Goal: Task Accomplishment & Management: Manage account settings

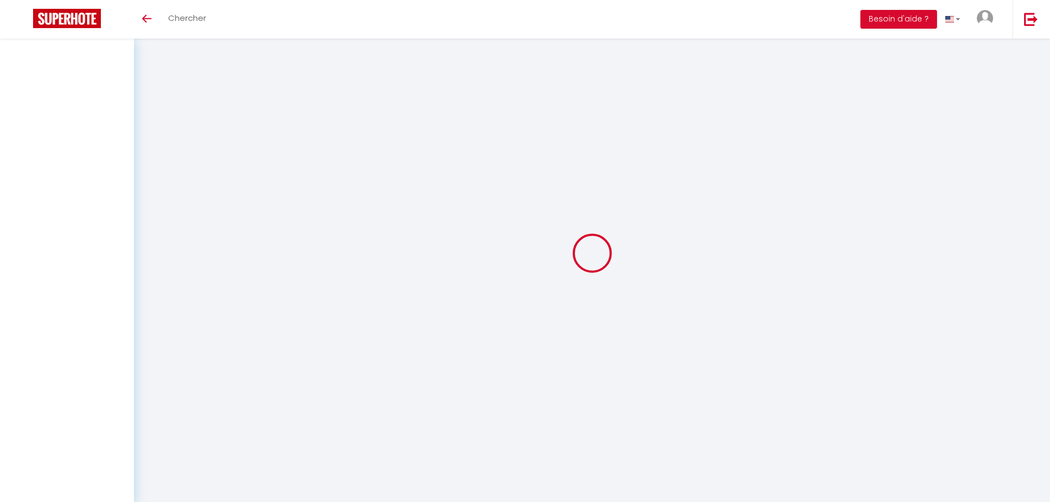
select select
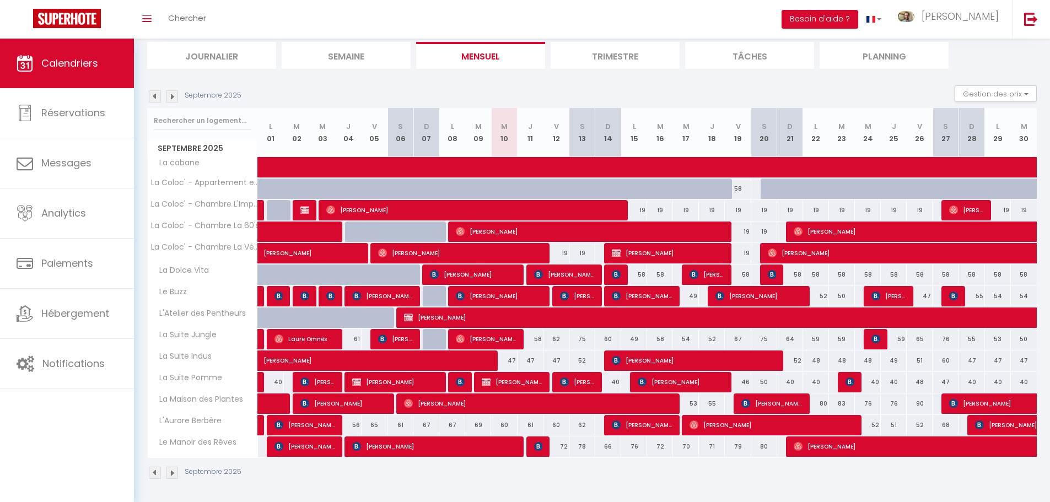
scroll to position [74, 0]
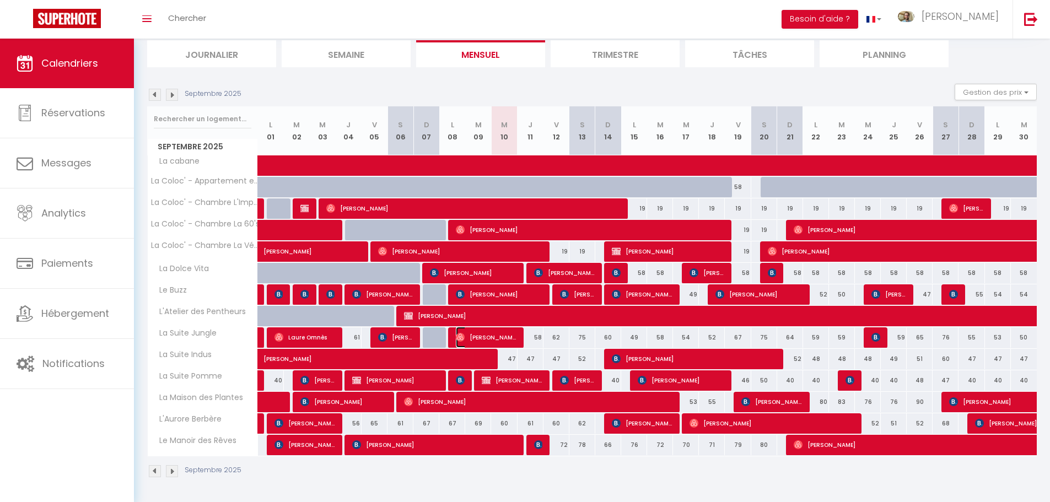
click at [496, 339] on span "[PERSON_NAME]" at bounding box center [486, 337] width 61 height 21
select select "OK"
select select "0"
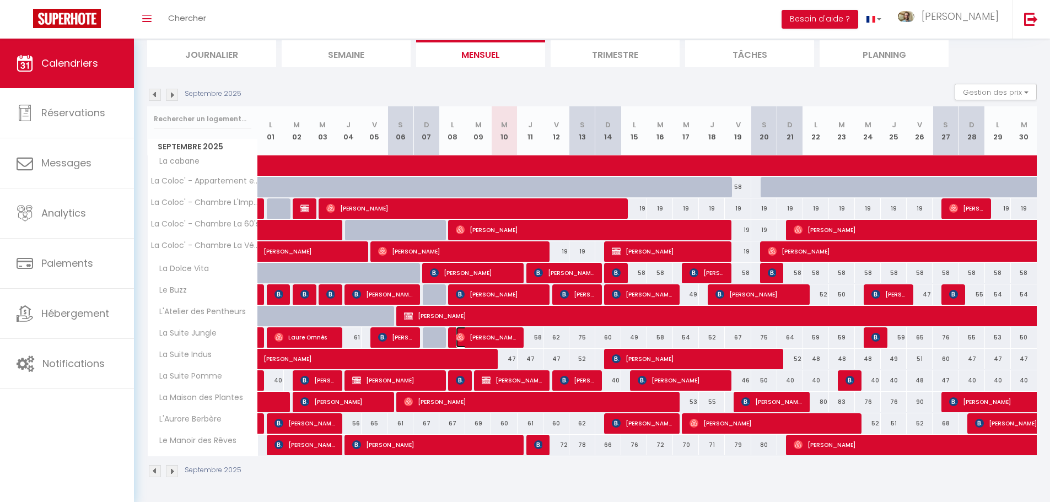
select select "1"
select select
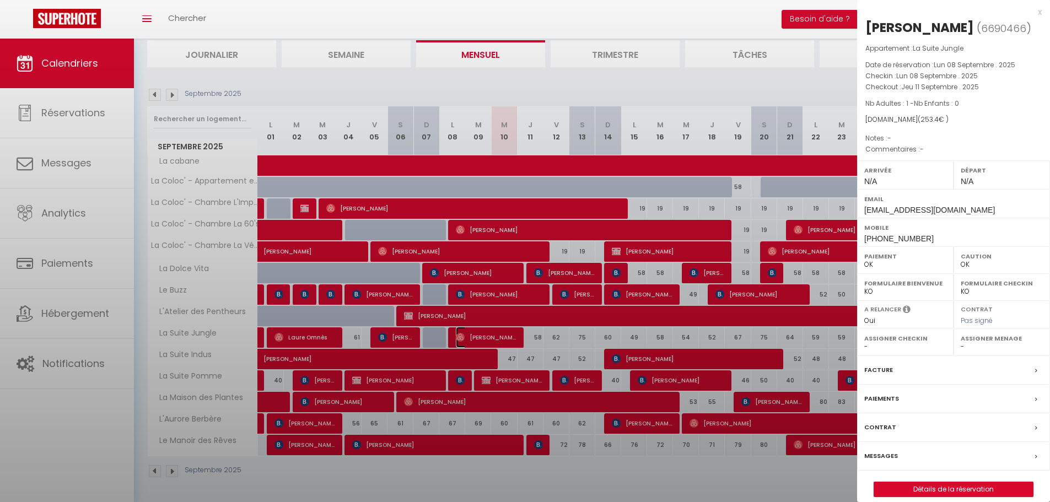
select select "7063"
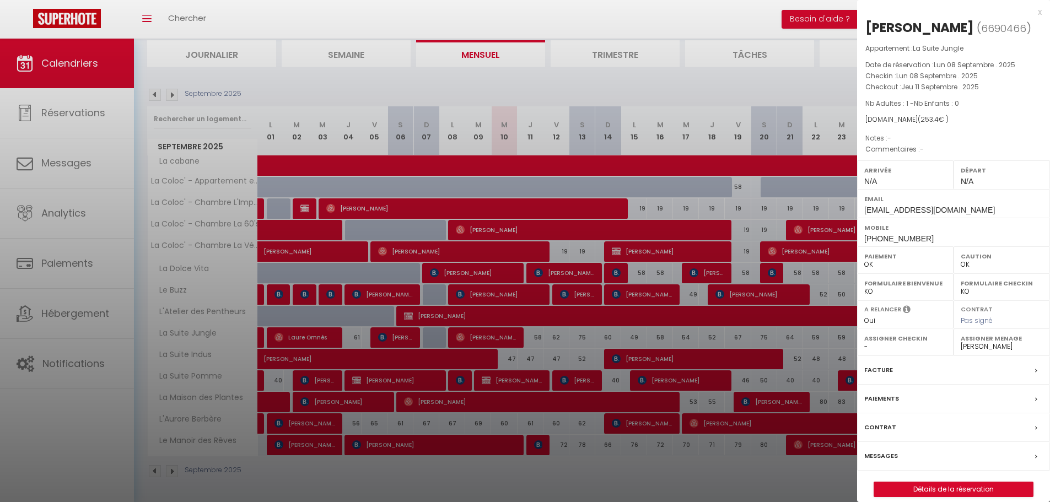
click at [498, 333] on div at bounding box center [525, 251] width 1050 height 502
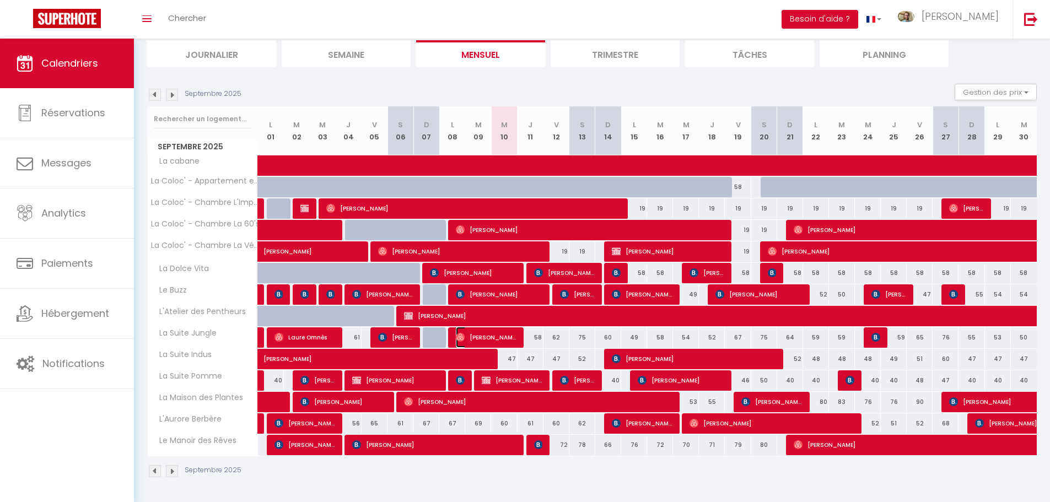
click at [499, 340] on span "[PERSON_NAME]" at bounding box center [486, 337] width 61 height 21
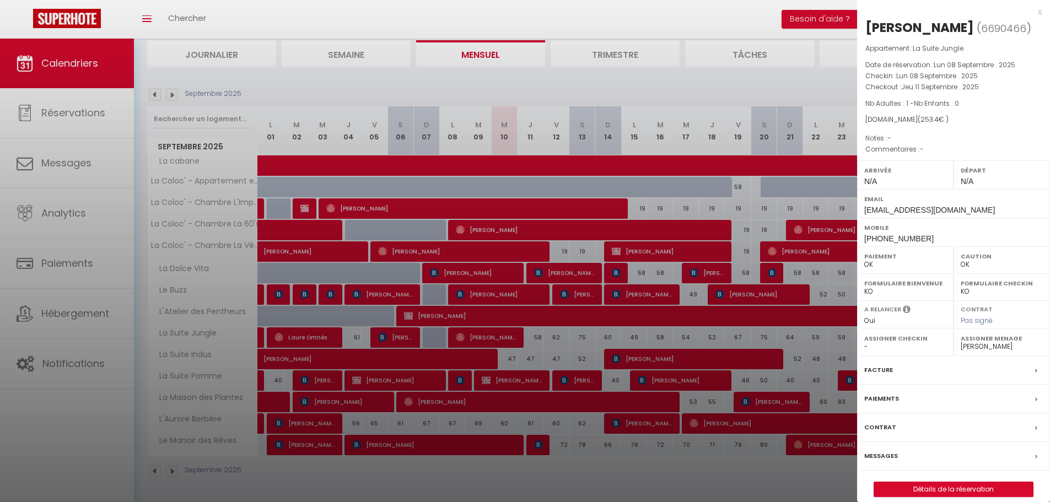
click at [543, 204] on div at bounding box center [525, 251] width 1050 height 502
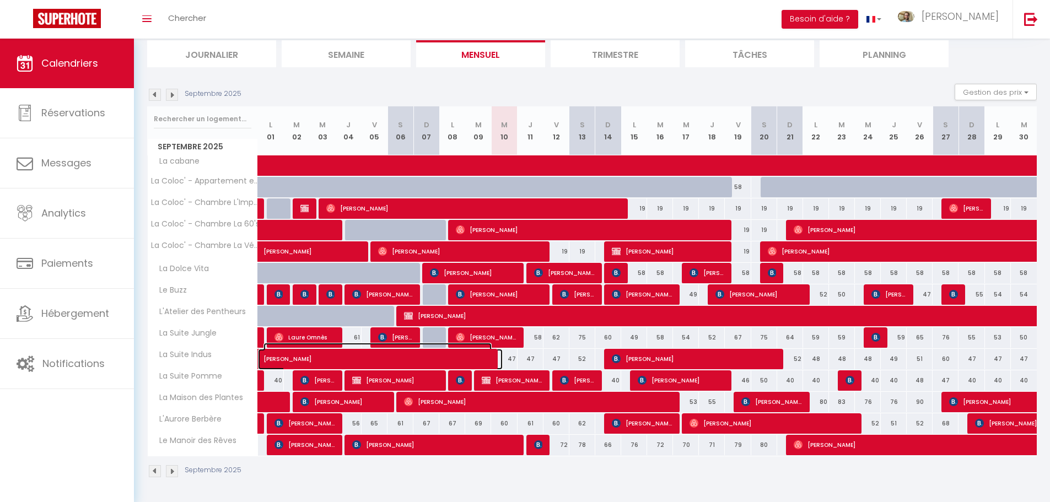
click at [487, 343] on span "[PERSON_NAME]" at bounding box center [377, 353] width 228 height 21
select select
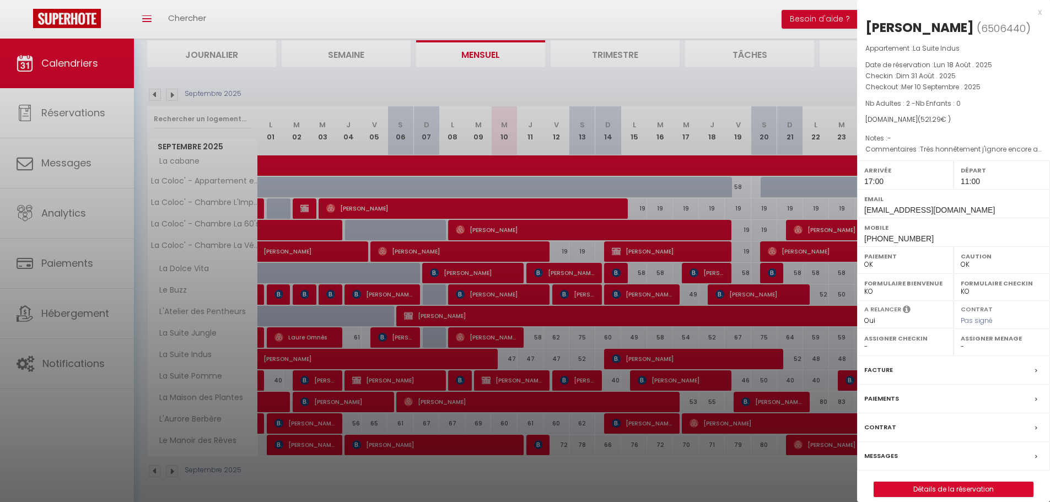
click at [706, 77] on div at bounding box center [525, 251] width 1050 height 502
